Goal: Transaction & Acquisition: Obtain resource

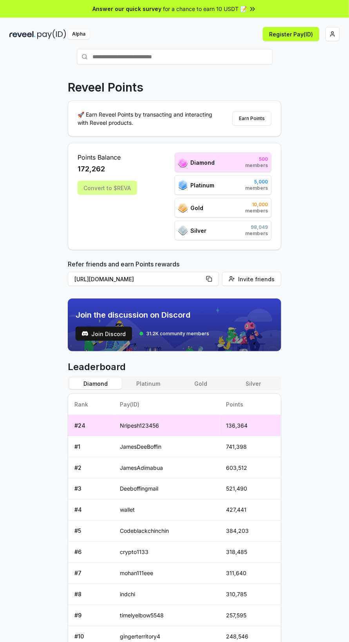
click at [290, 36] on button "Register Pay(ID)" at bounding box center [291, 34] width 56 height 14
click at [328, 38] on html "Answer our quick survey for a chance to earn 10 USDT 📝 Alpha Register Pay(ID) C…" at bounding box center [174, 321] width 349 height 642
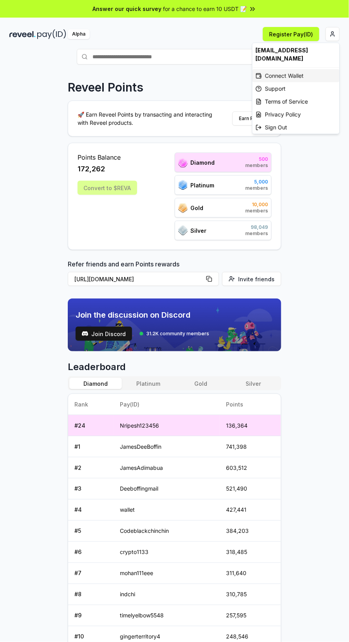
click at [293, 73] on div "Connect Wallet" at bounding box center [295, 75] width 87 height 13
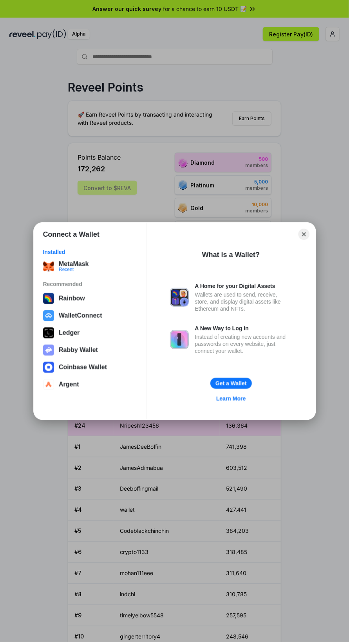
click at [75, 271] on div "Recent" at bounding box center [74, 269] width 30 height 5
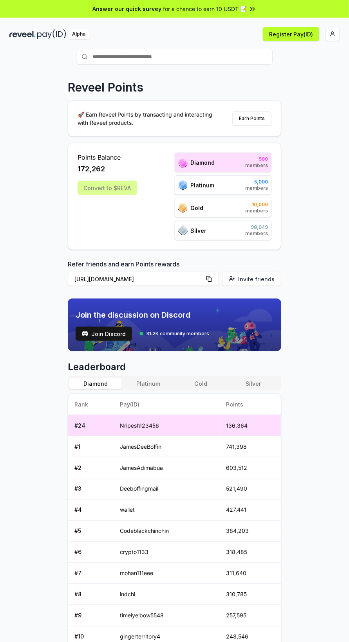
click at [293, 34] on button "Register Pay(ID)" at bounding box center [291, 34] width 56 height 14
